Goal: Task Accomplishment & Management: Manage account settings

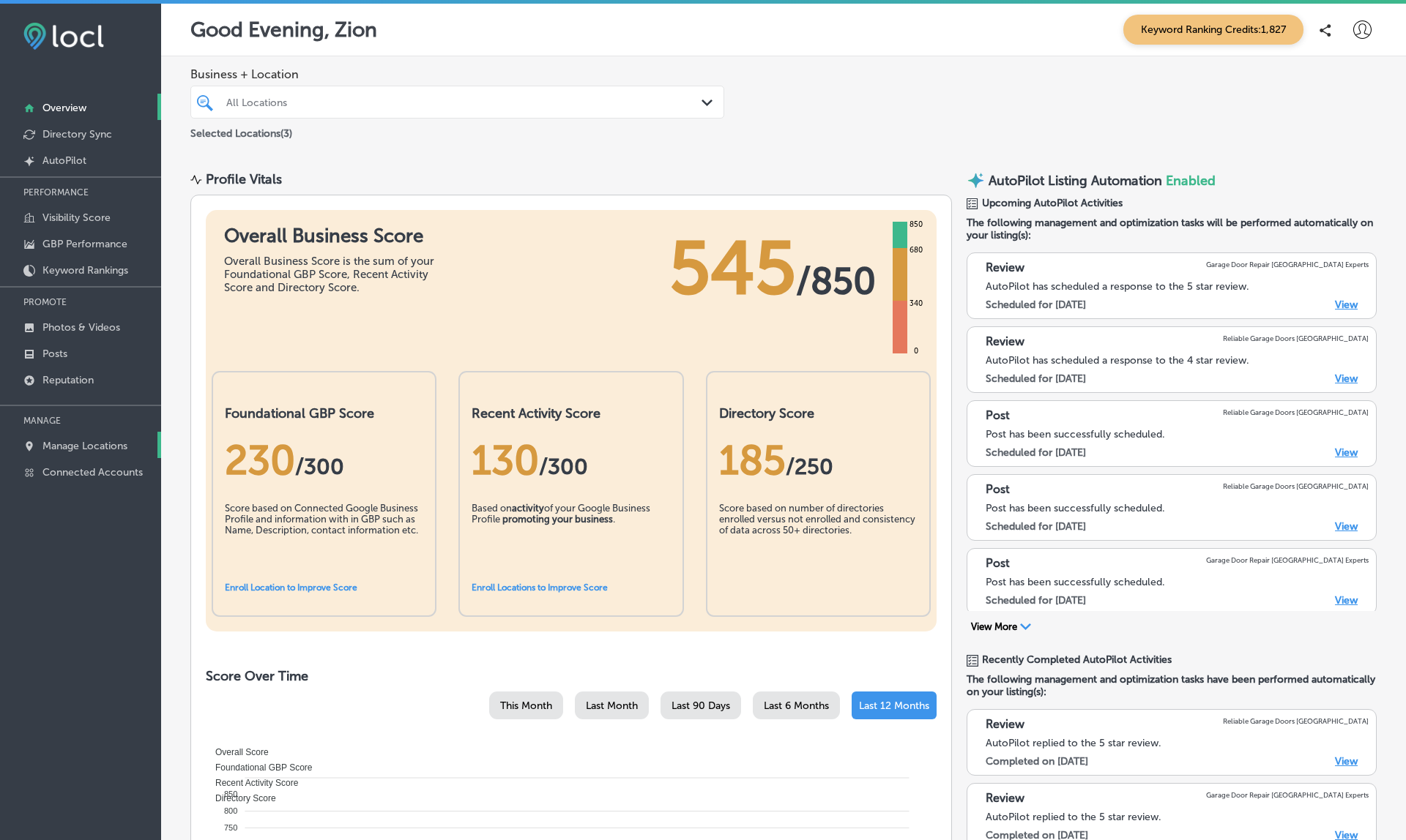
click at [84, 449] on p "Manage Locations" at bounding box center [85, 445] width 85 height 12
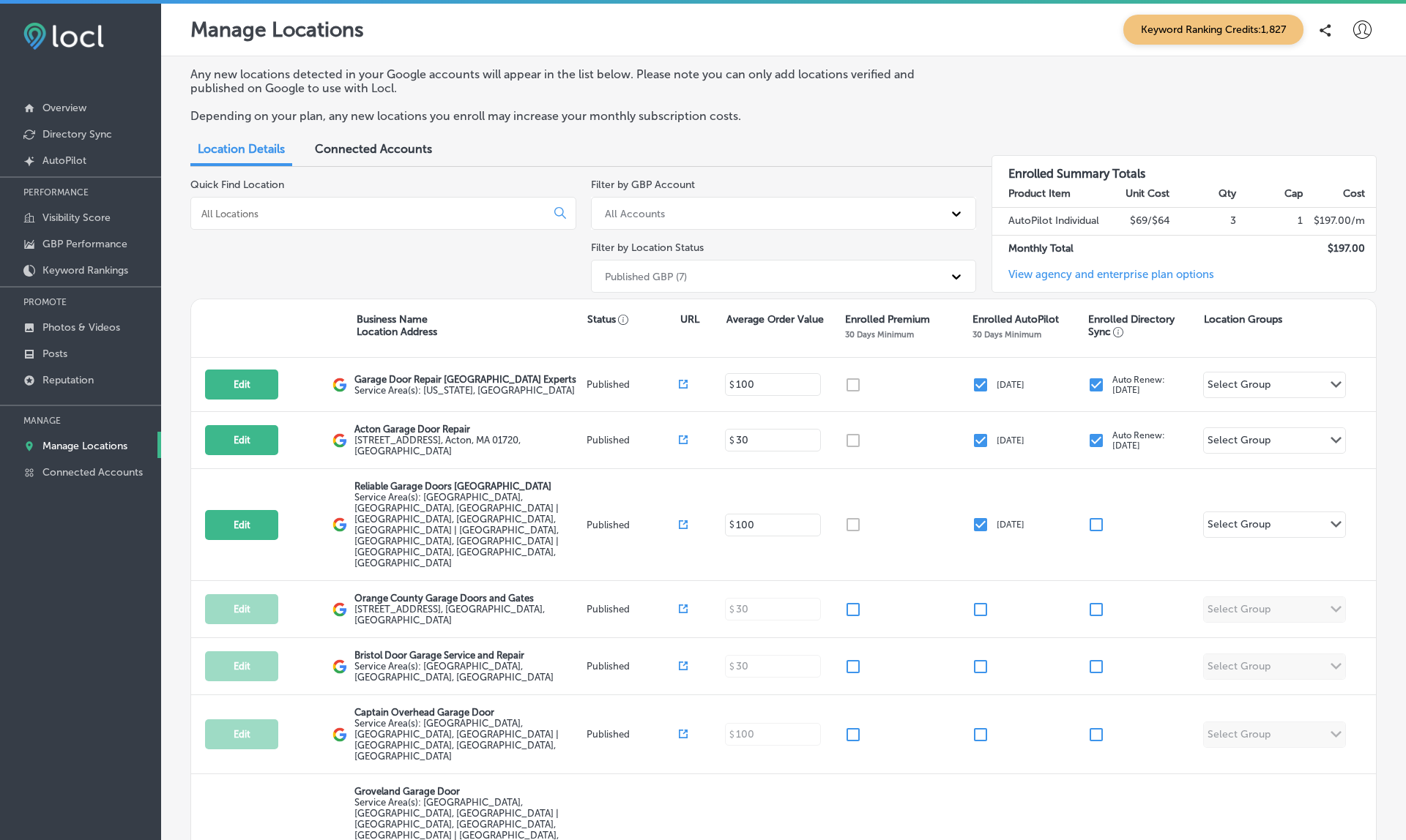
click at [659, 272] on div "Published GBP (7)" at bounding box center [646, 276] width 82 height 12
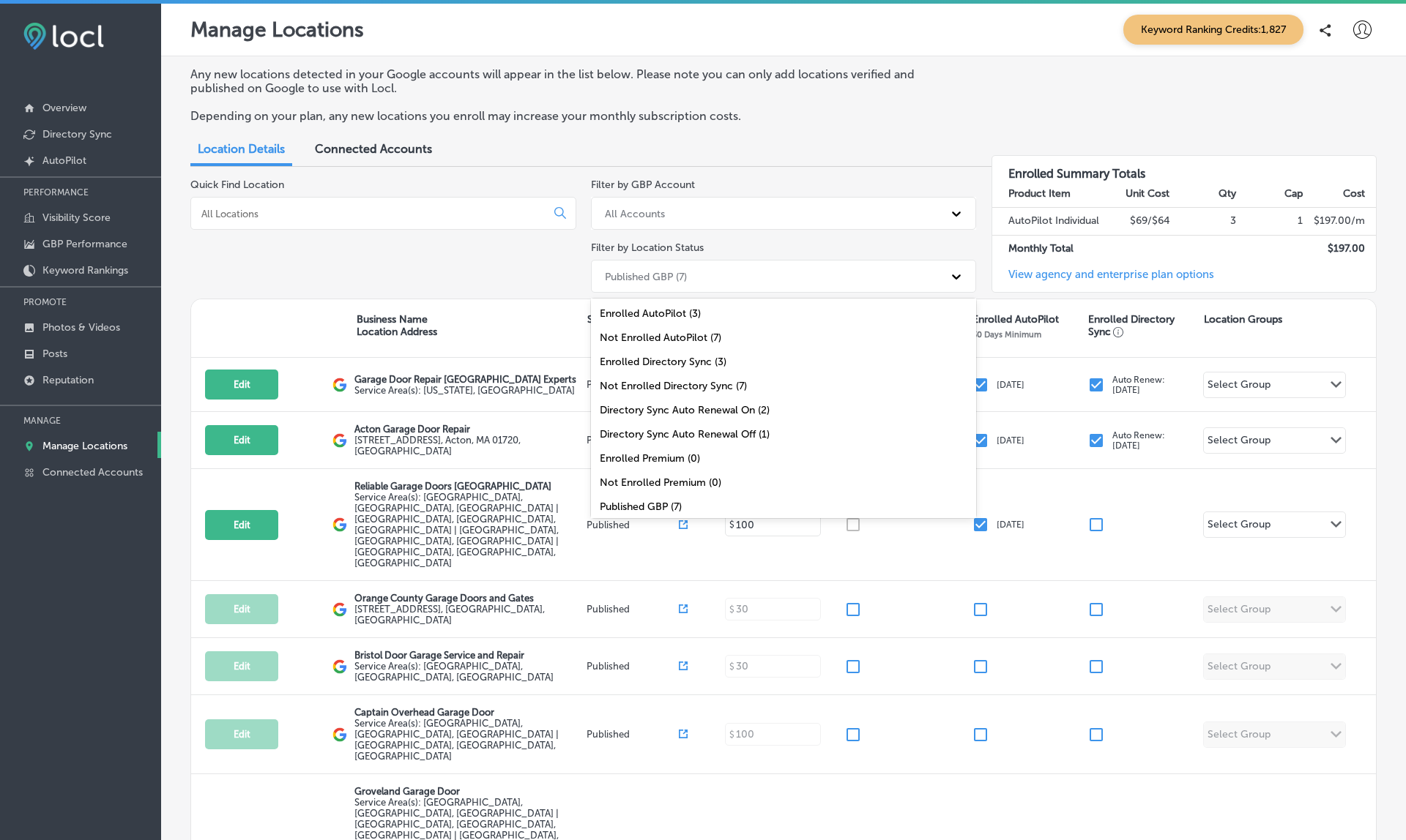
scroll to position [52, 0]
click at [634, 494] on div "All Locations (10)" at bounding box center [784, 503] width 386 height 24
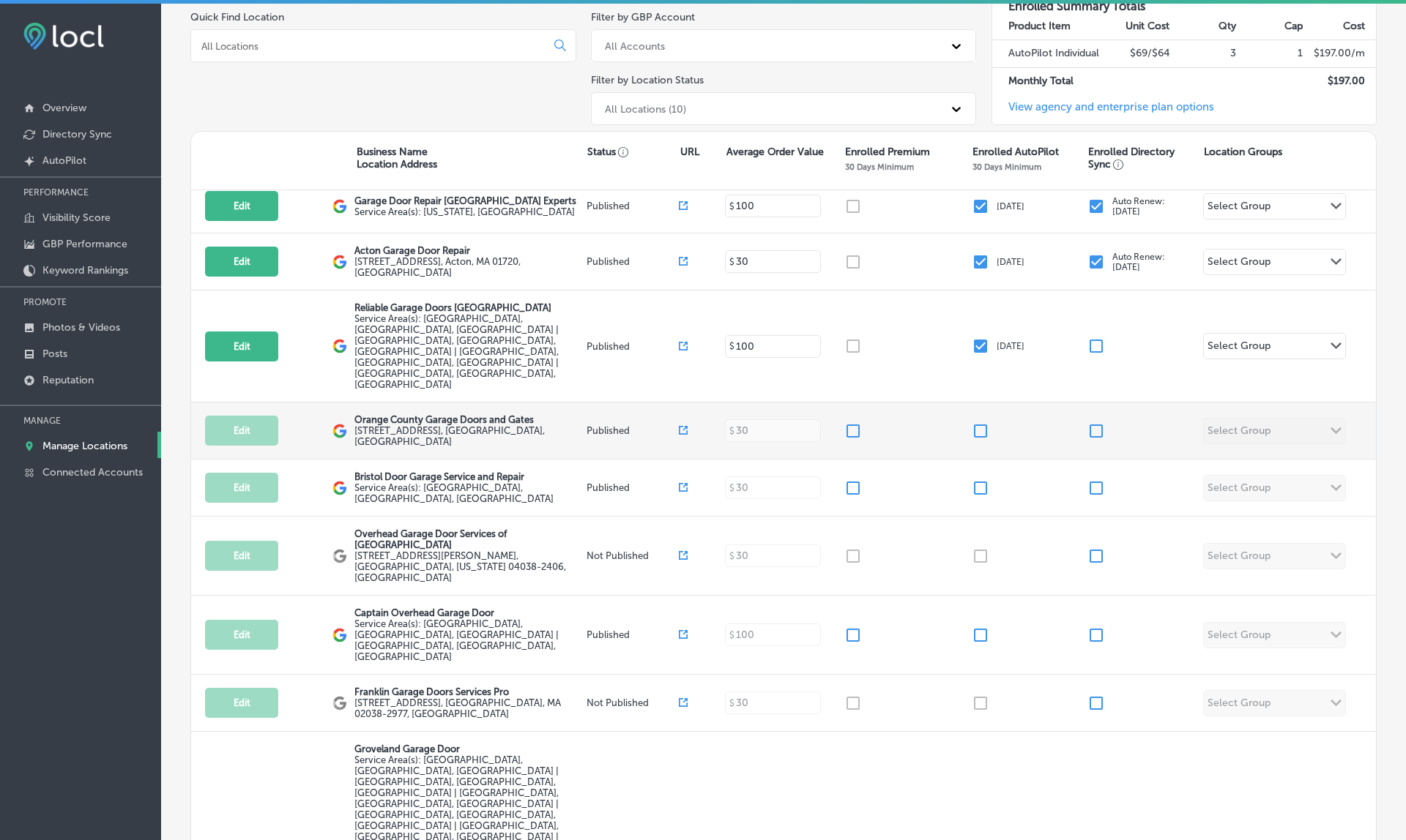
scroll to position [9, 0]
click at [382, 415] on p "Orange County Garage Doors and Gates" at bounding box center [468, 421] width 228 height 11
copy div "Orange County Garage Doors and Gates"
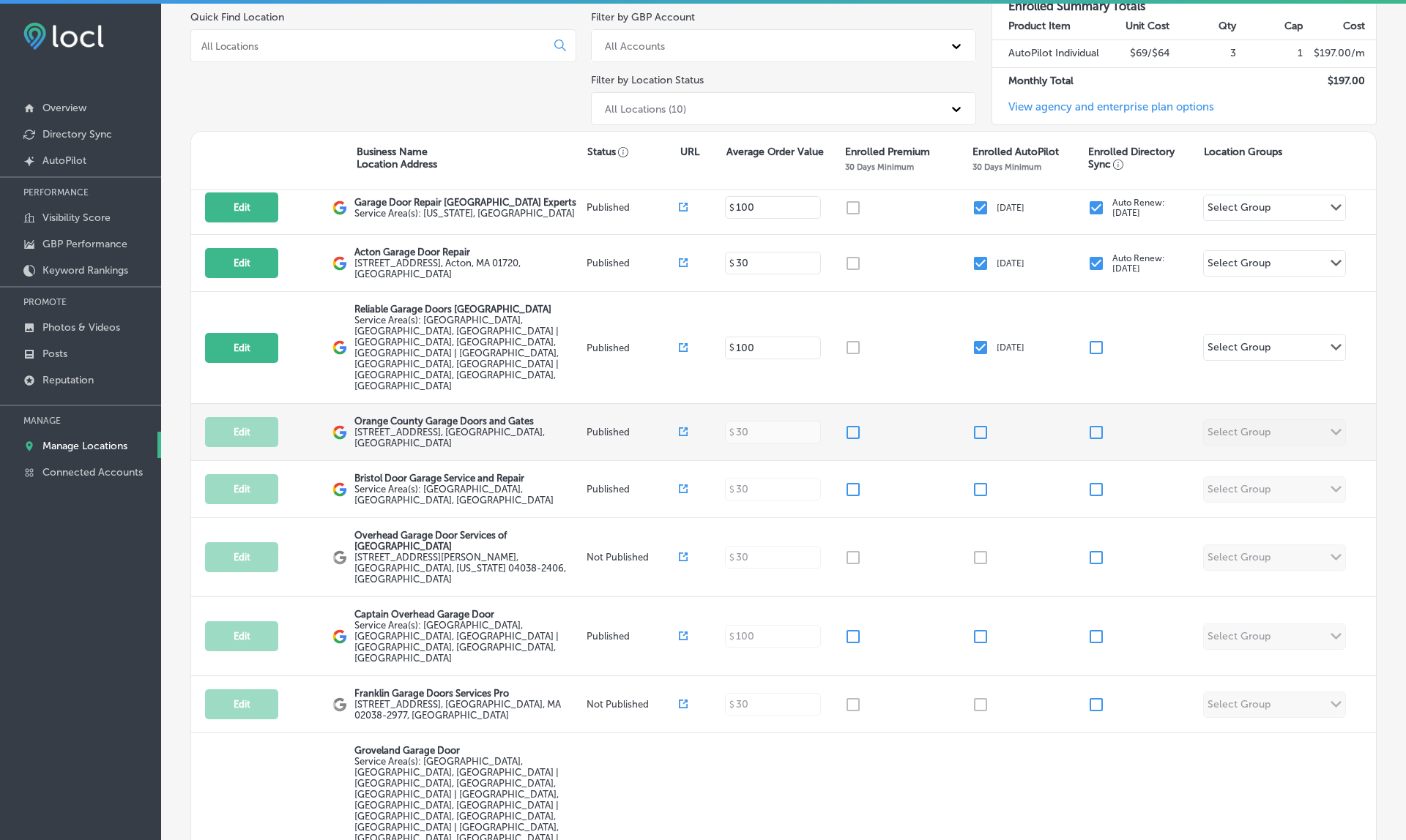
click at [717, 404] on div "Edit This location is not published yet. [GEOGRAPHIC_DATA] Doors and Gates [STR…" at bounding box center [783, 432] width 1184 height 57
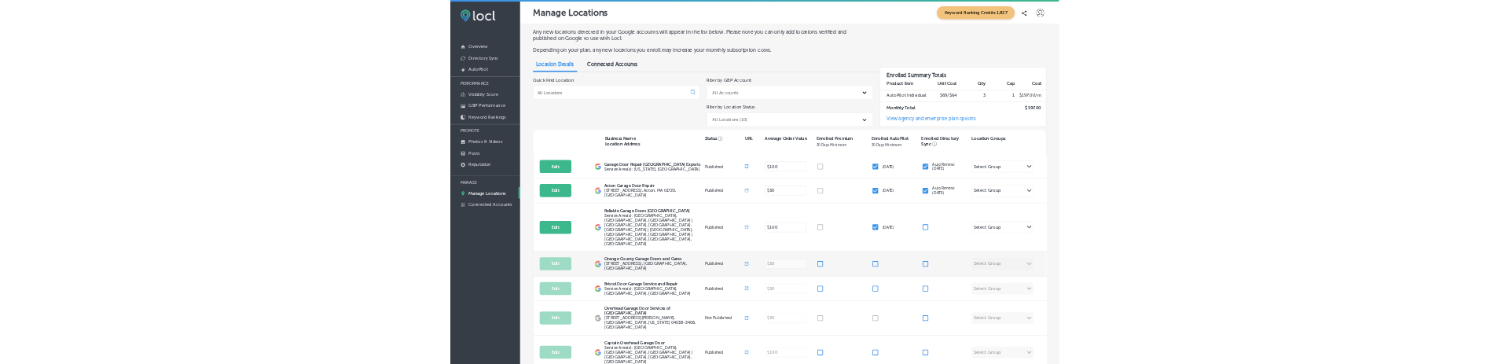
scroll to position [0, 0]
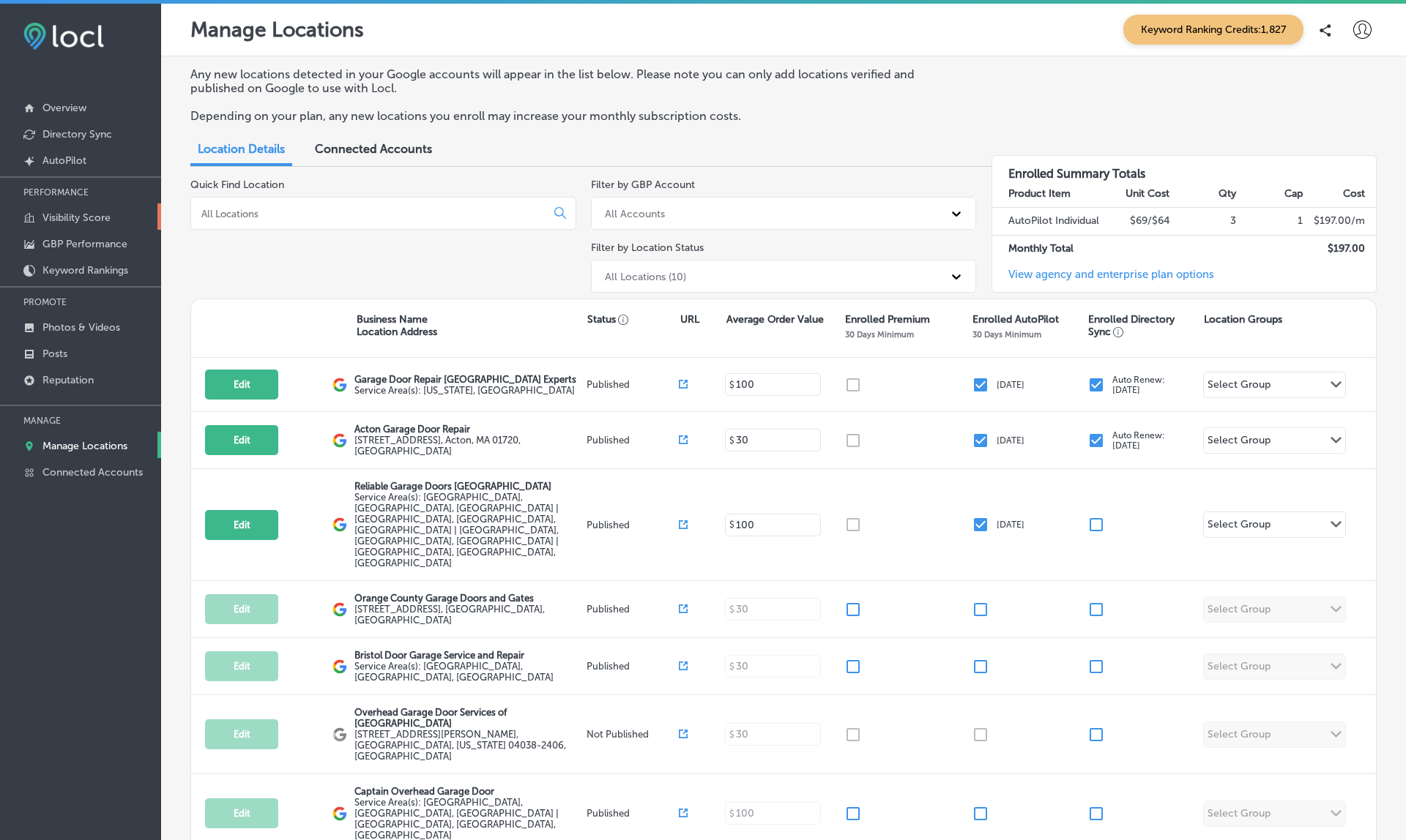
click at [74, 217] on p "Visibility Score" at bounding box center [76, 217] width 68 height 12
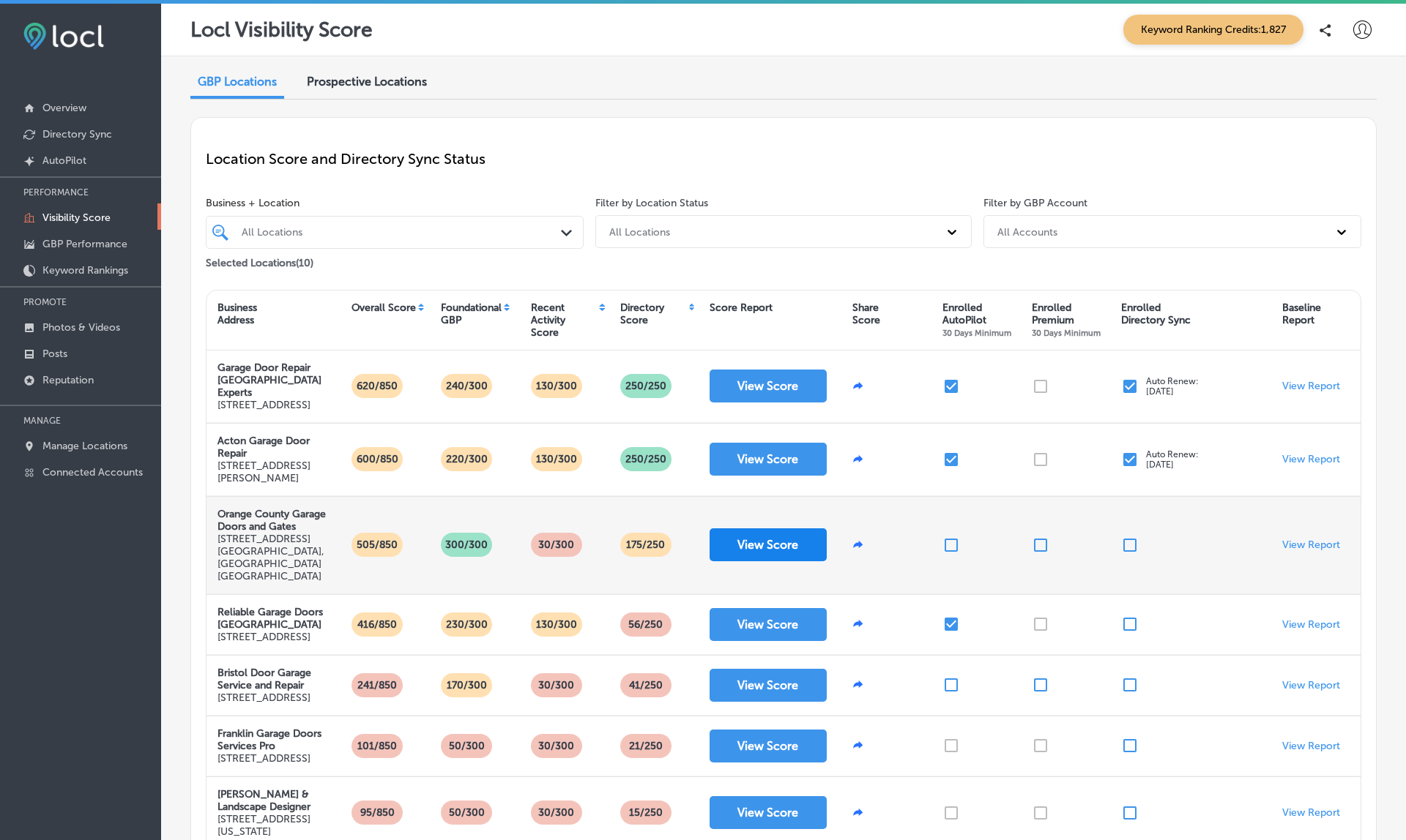
click at [751, 551] on button "View Score" at bounding box center [768, 544] width 117 height 33
